Goal: Task Accomplishment & Management: Complete application form

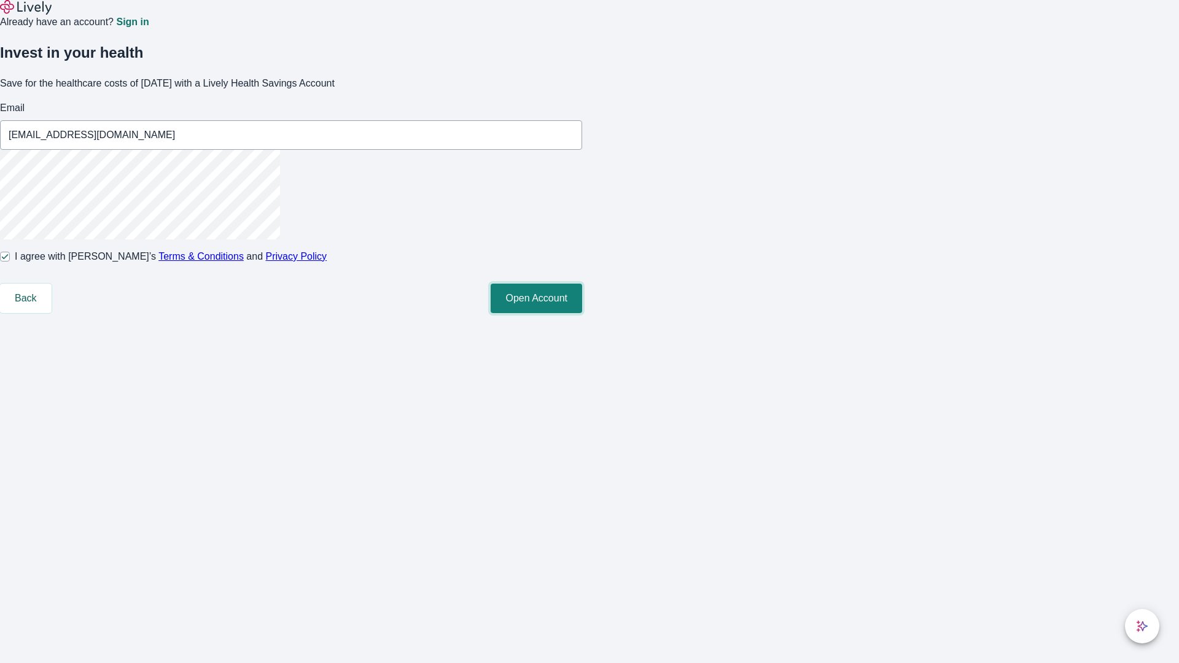
click at [582, 313] on button "Open Account" at bounding box center [537, 298] width 92 height 29
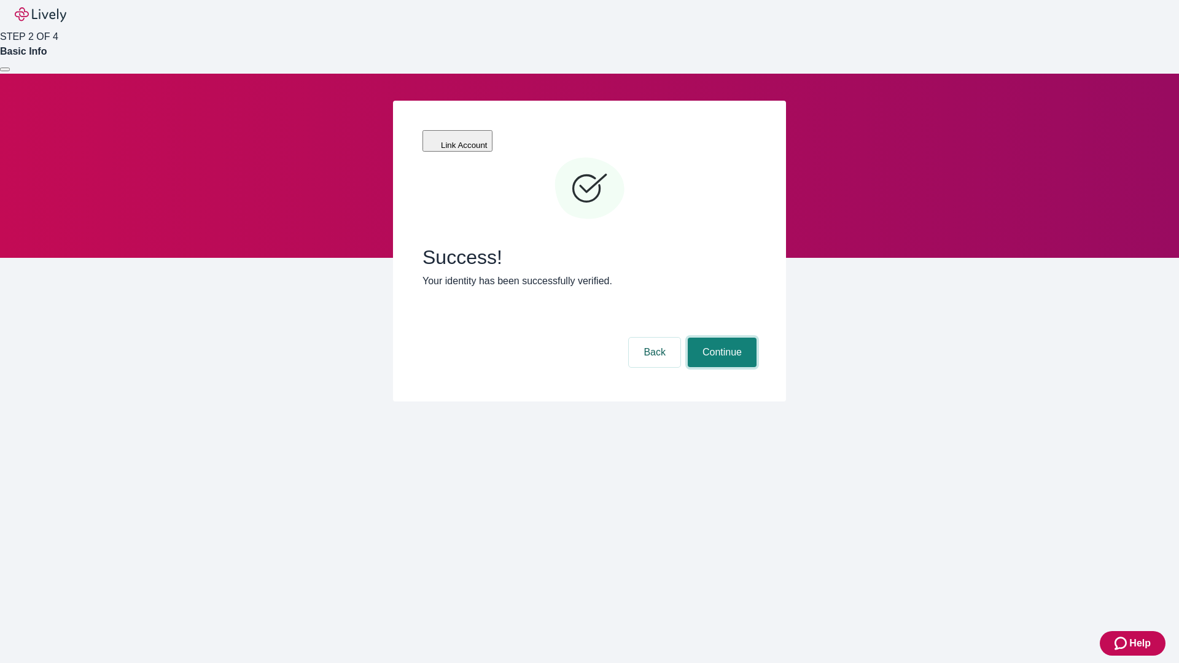
click at [720, 338] on button "Continue" at bounding box center [722, 352] width 69 height 29
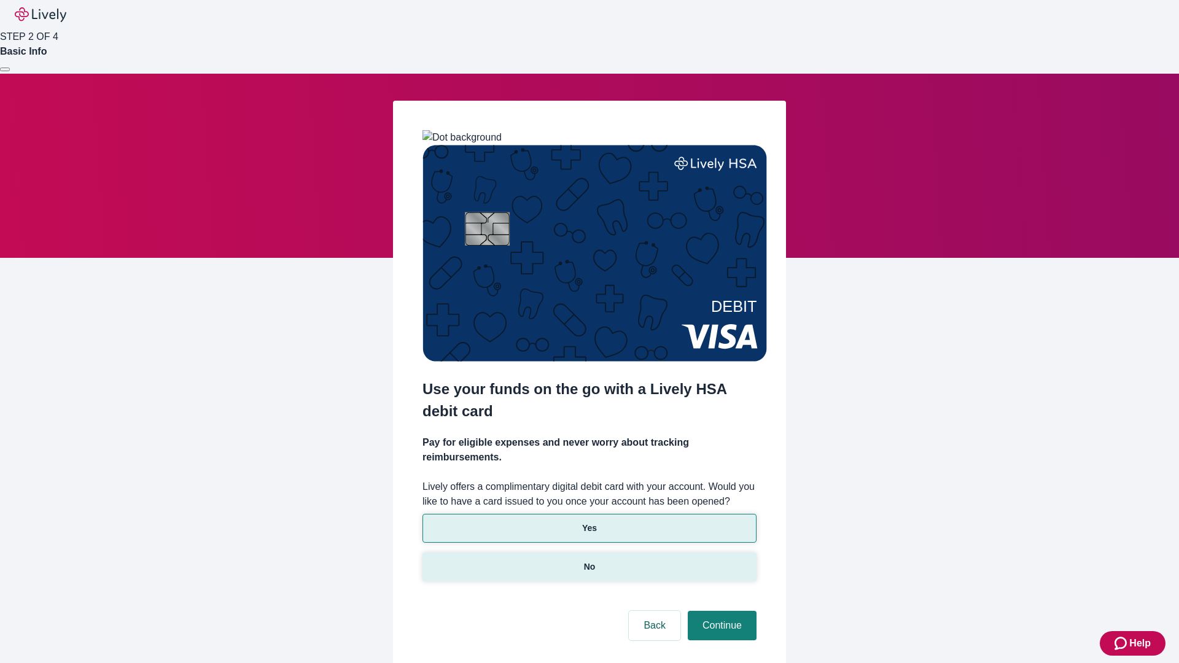
click at [589, 561] on p "No" at bounding box center [590, 567] width 12 height 13
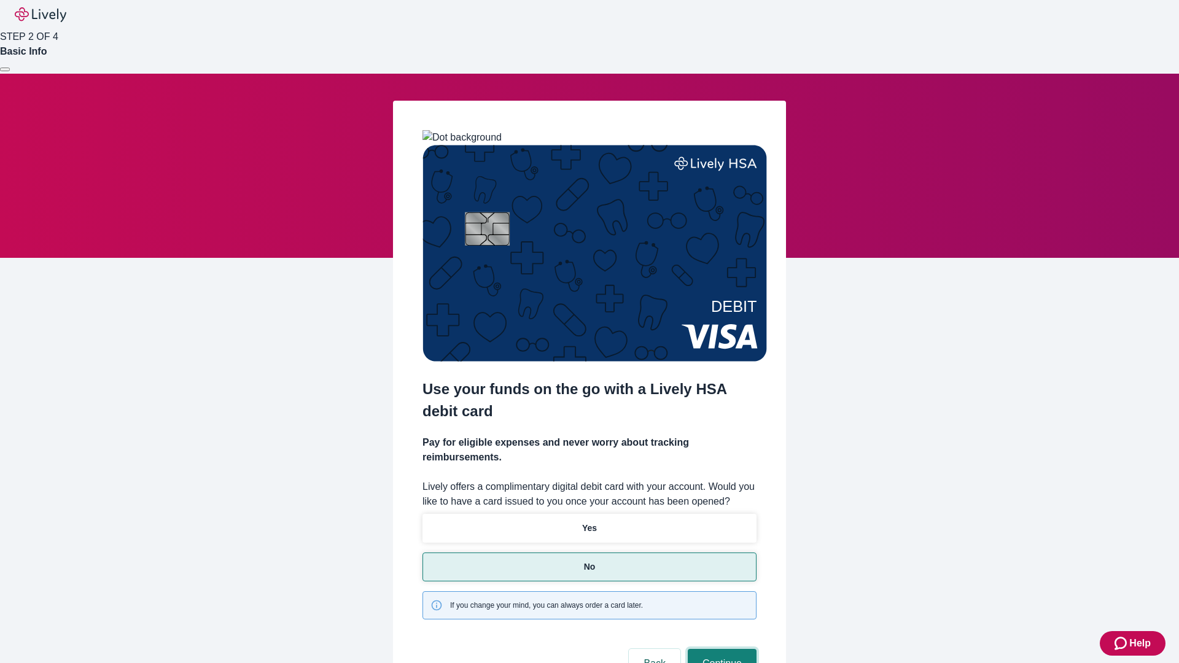
click at [720, 649] on button "Continue" at bounding box center [722, 663] width 69 height 29
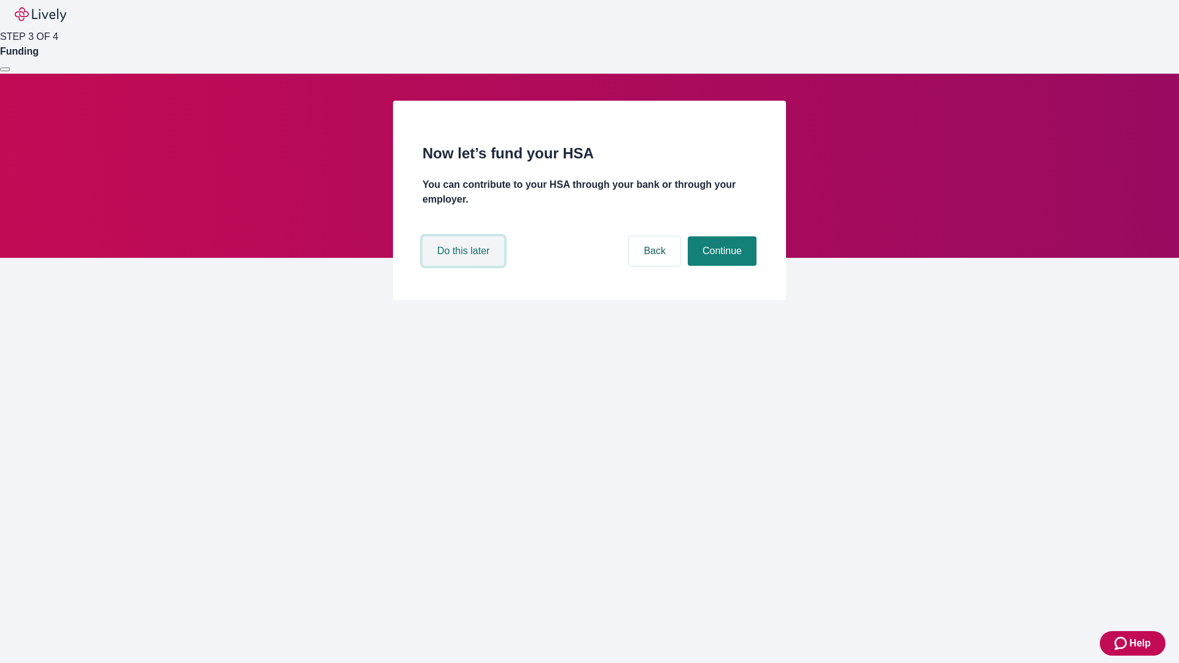
click at [465, 266] on button "Do this later" at bounding box center [464, 250] width 82 height 29
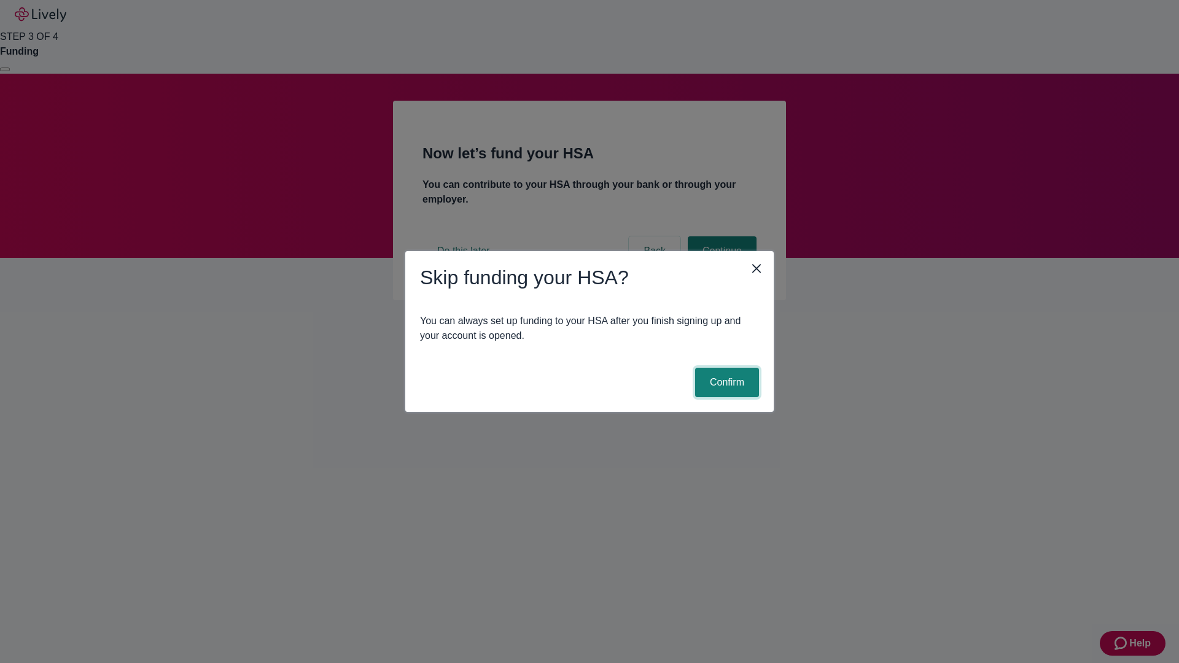
click at [725, 383] on button "Confirm" at bounding box center [727, 382] width 64 height 29
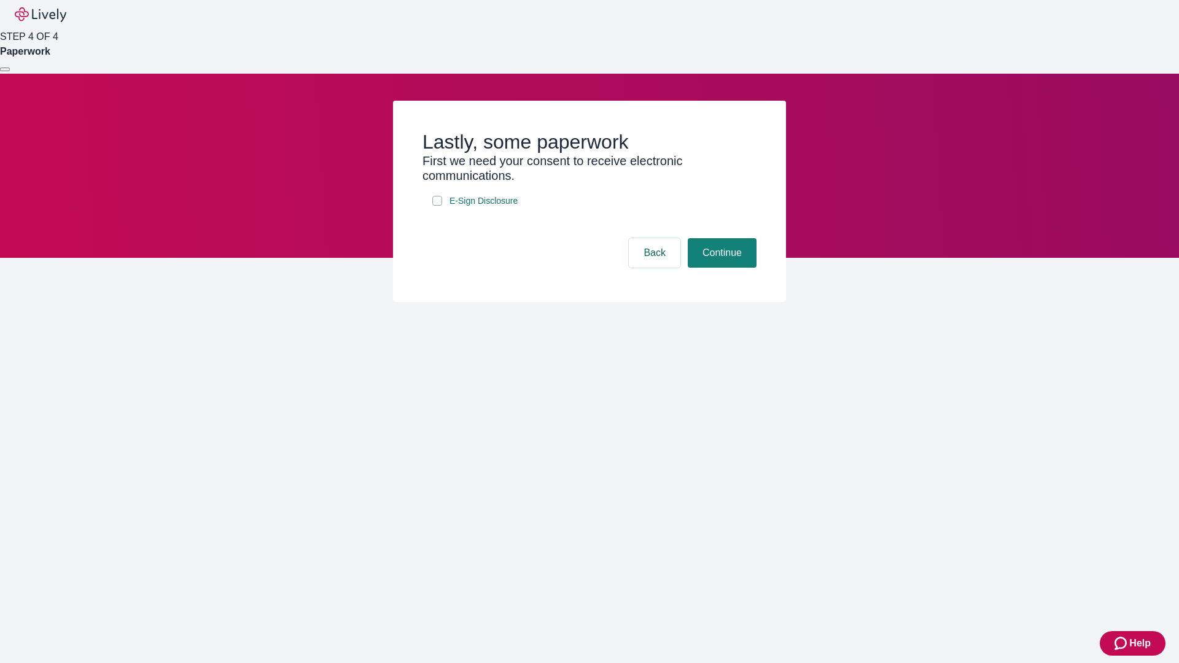
click at [437, 206] on input "E-Sign Disclosure" at bounding box center [437, 201] width 10 height 10
checkbox input "true"
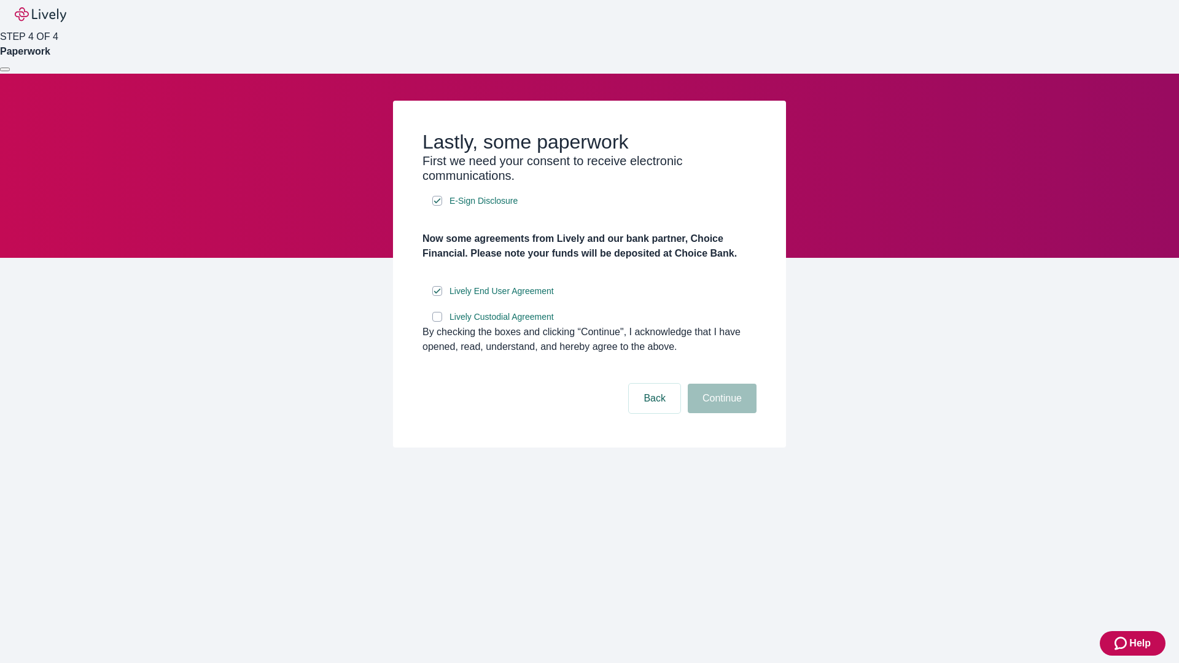
click at [437, 322] on input "Lively Custodial Agreement" at bounding box center [437, 317] width 10 height 10
checkbox input "true"
click at [720, 413] on button "Continue" at bounding box center [722, 398] width 69 height 29
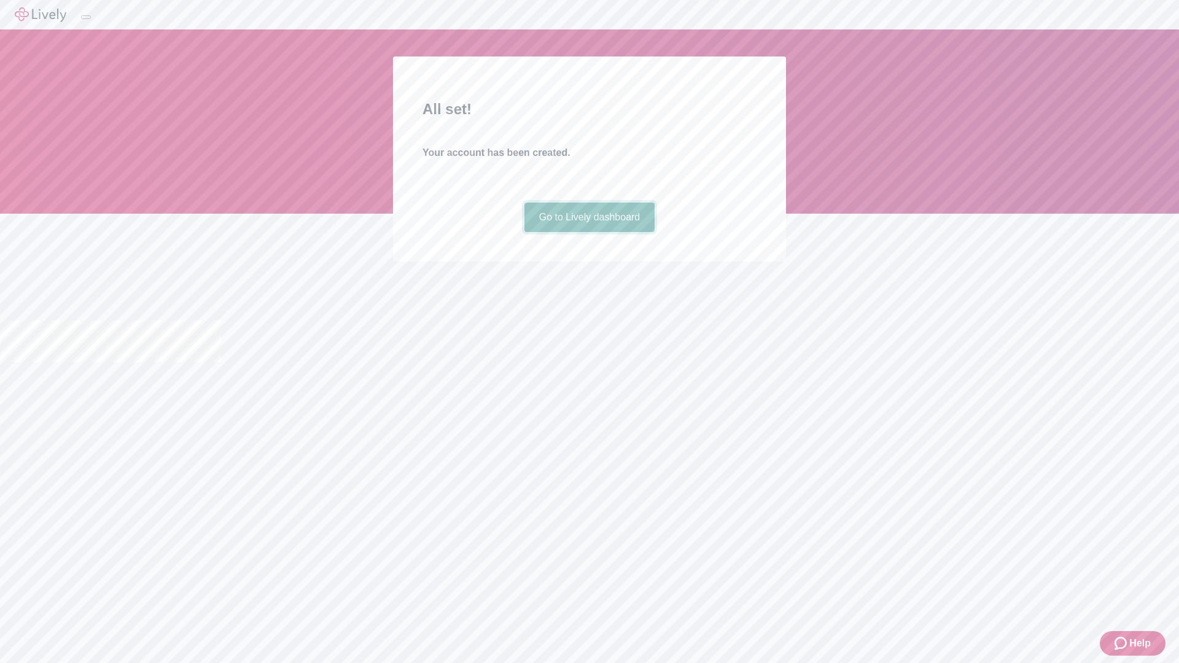
click at [589, 232] on link "Go to Lively dashboard" at bounding box center [589, 217] width 131 height 29
